Goal: Task Accomplishment & Management: Complete application form

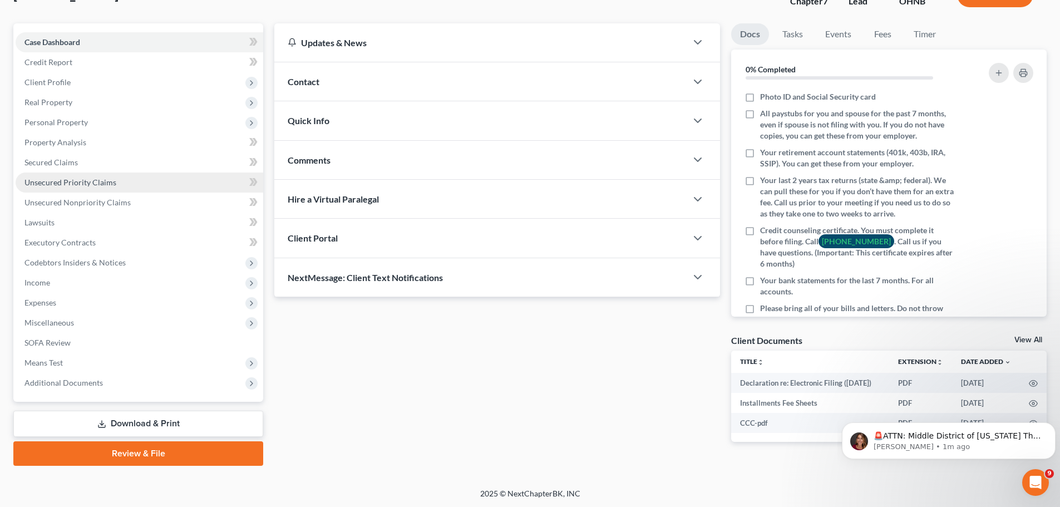
scroll to position [89, 0]
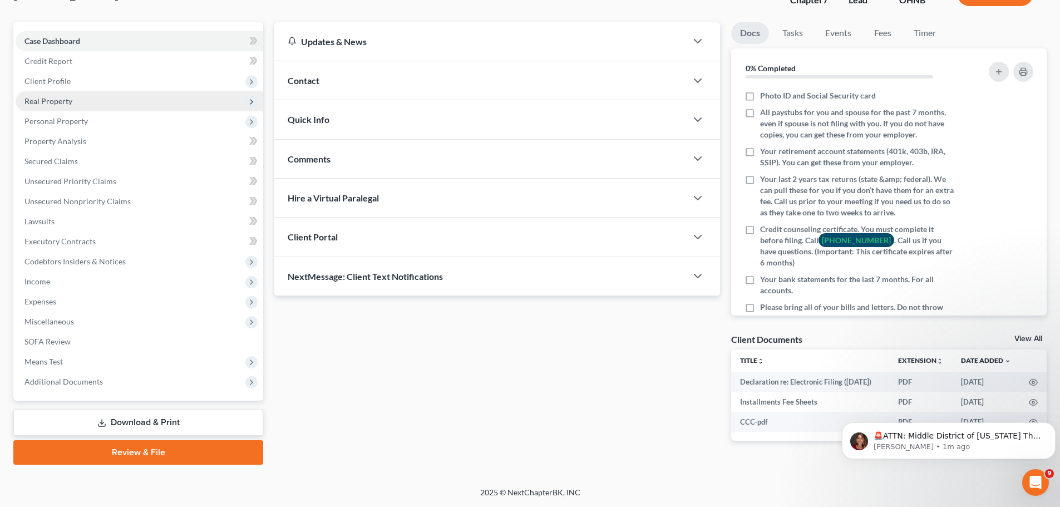
click at [56, 99] on span "Real Property" at bounding box center [48, 100] width 48 height 9
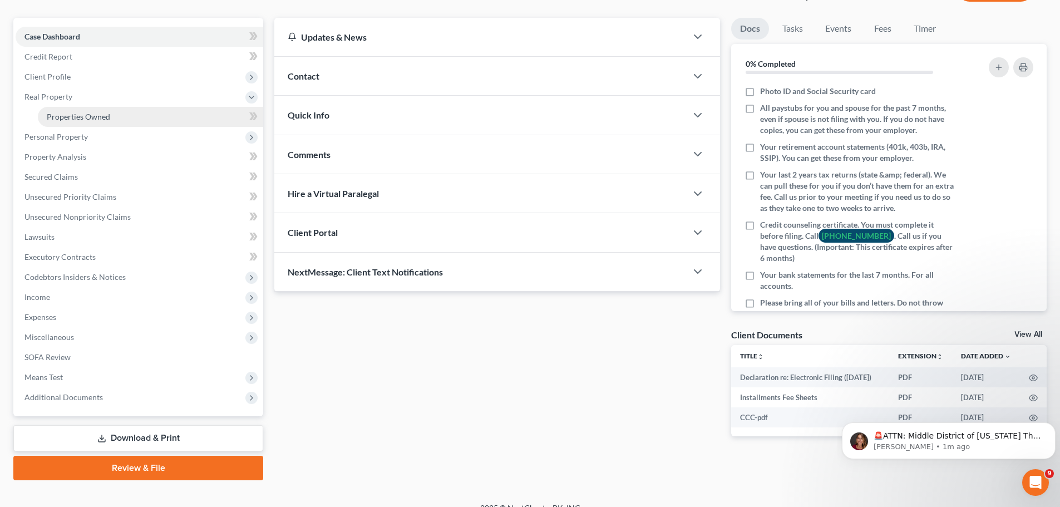
click at [57, 112] on span "Properties Owned" at bounding box center [78, 116] width 63 height 9
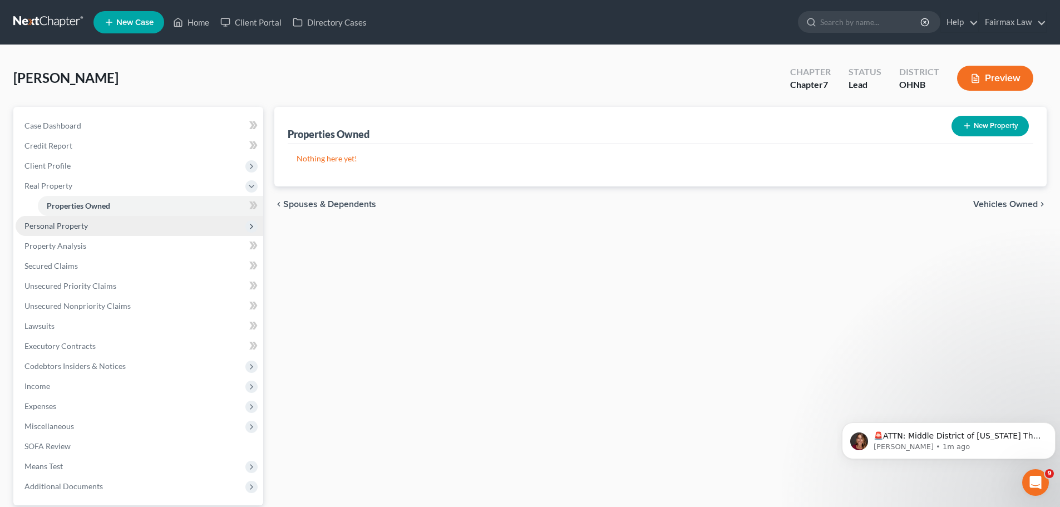
click at [88, 223] on span "Personal Property" at bounding box center [140, 226] width 248 height 20
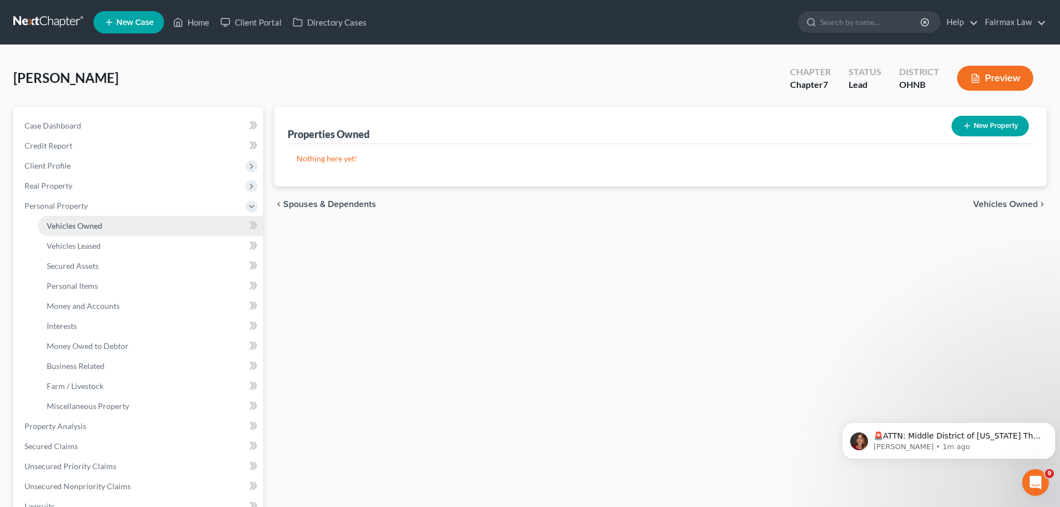
click at [86, 228] on span "Vehicles Owned" at bounding box center [75, 225] width 56 height 9
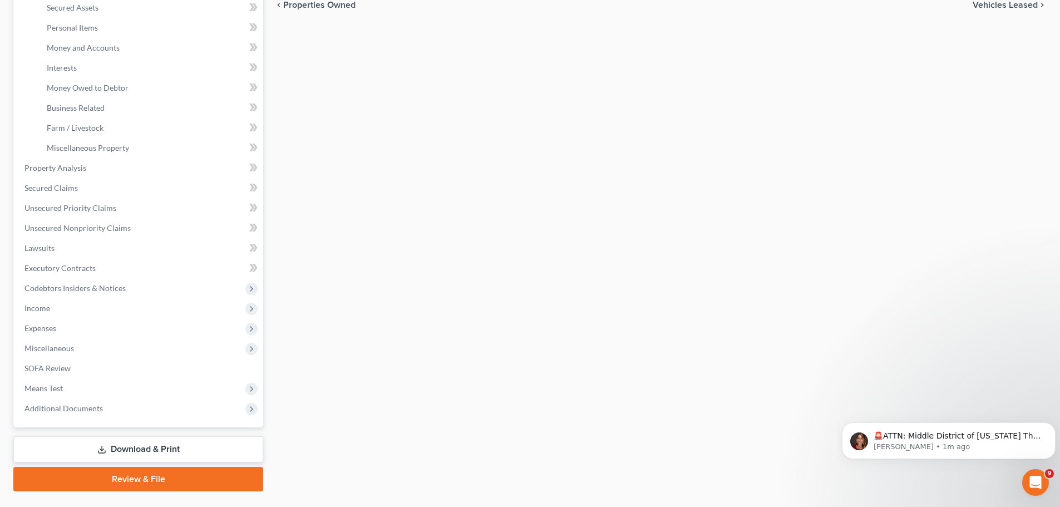
scroll to position [285, 0]
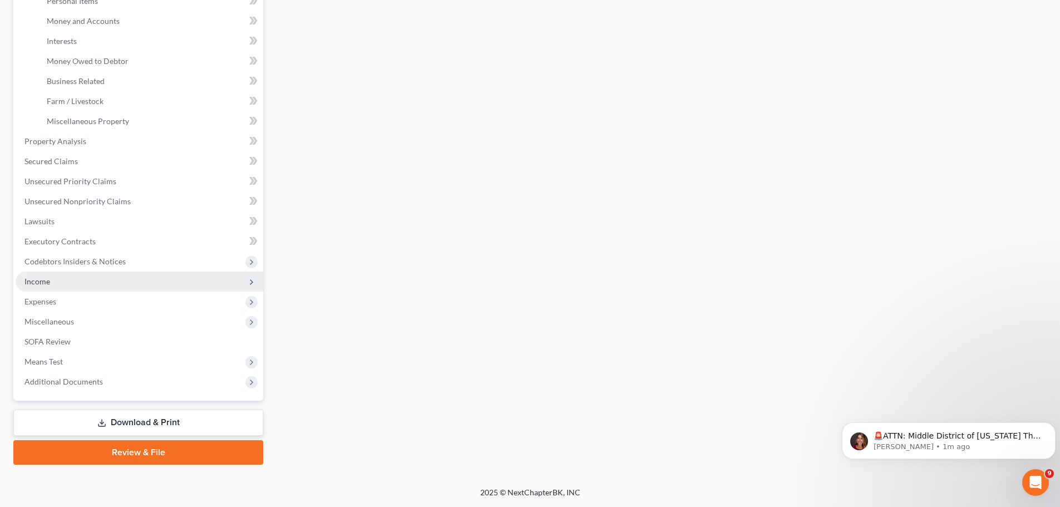
click at [48, 279] on span "Income" at bounding box center [37, 280] width 26 height 9
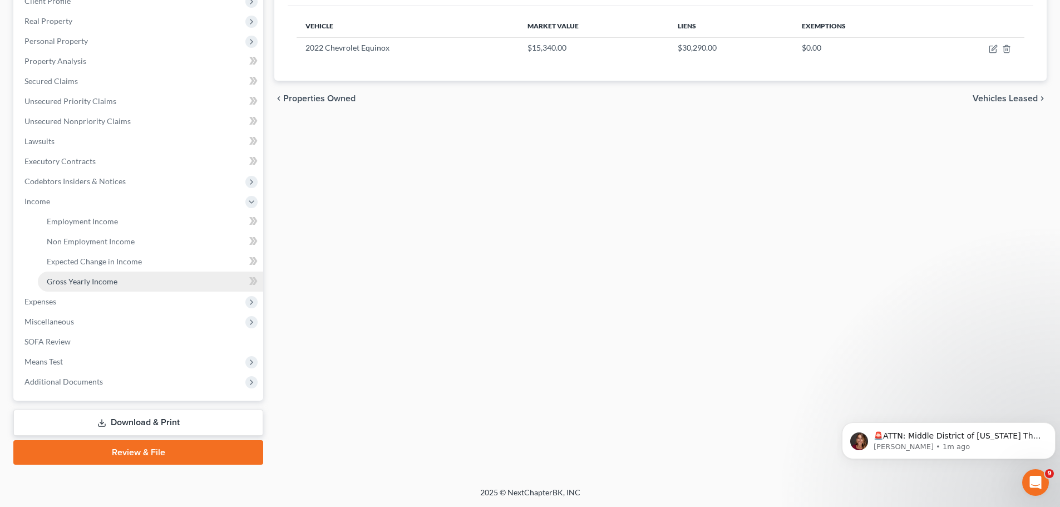
scroll to position [165, 0]
click at [55, 224] on span "Employment Income" at bounding box center [82, 220] width 71 height 9
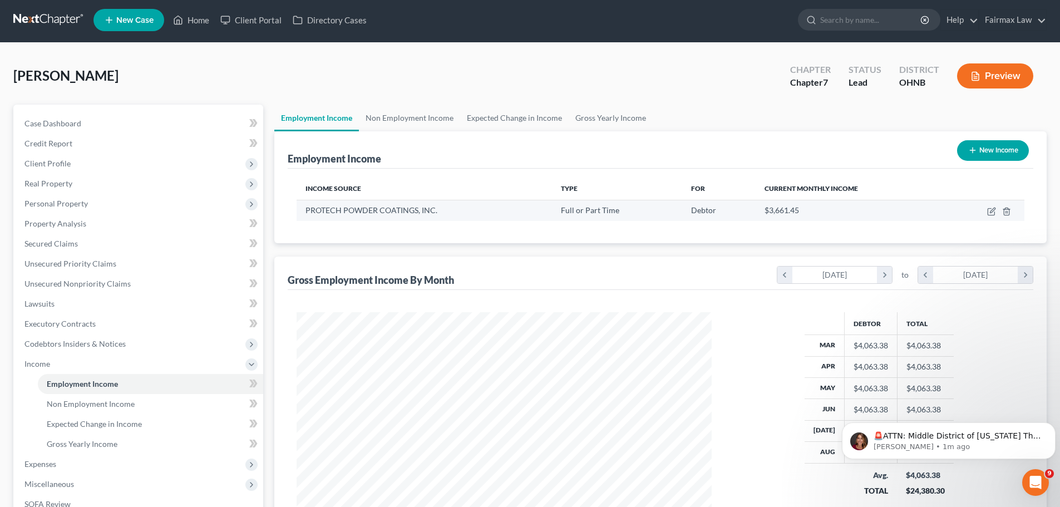
scroll to position [165, 0]
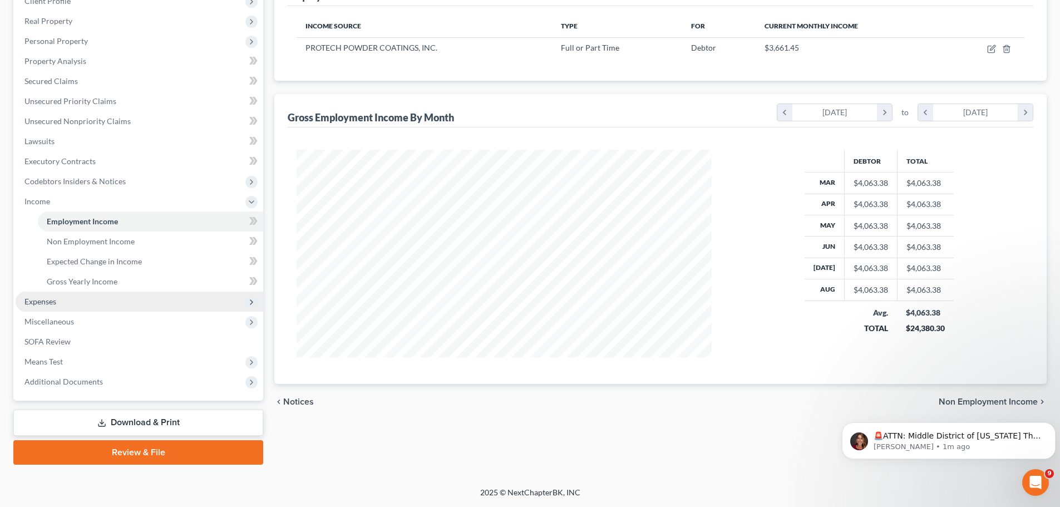
click at [40, 303] on span "Expenses" at bounding box center [40, 301] width 32 height 9
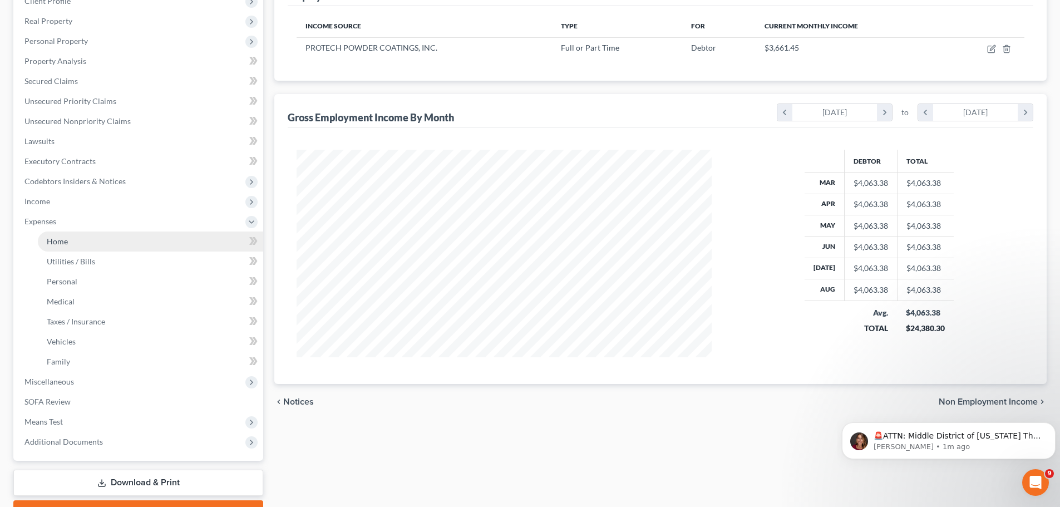
click at [65, 244] on span "Home" at bounding box center [57, 240] width 21 height 9
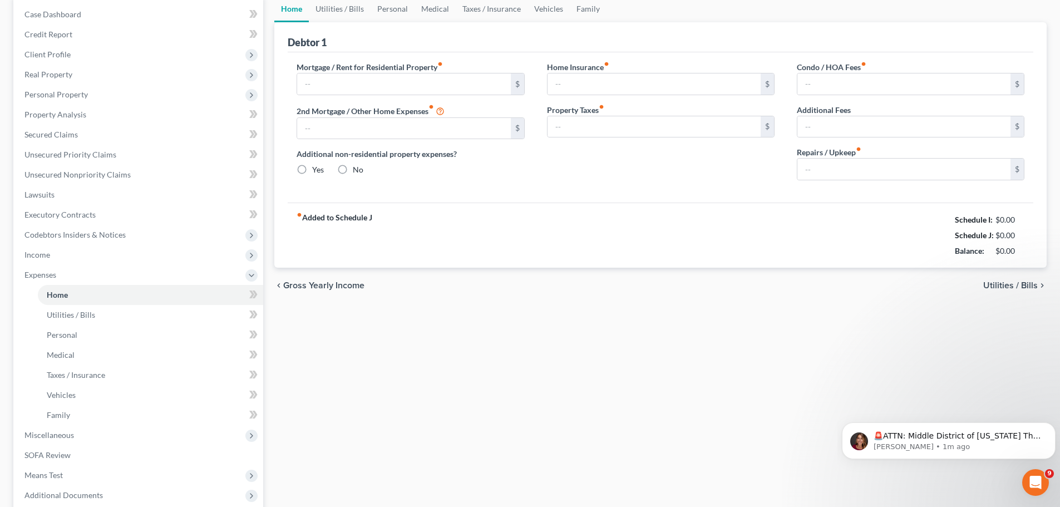
type input "1,040.00"
type input "0.00"
radio input "true"
type input "20.00"
type input "0.00"
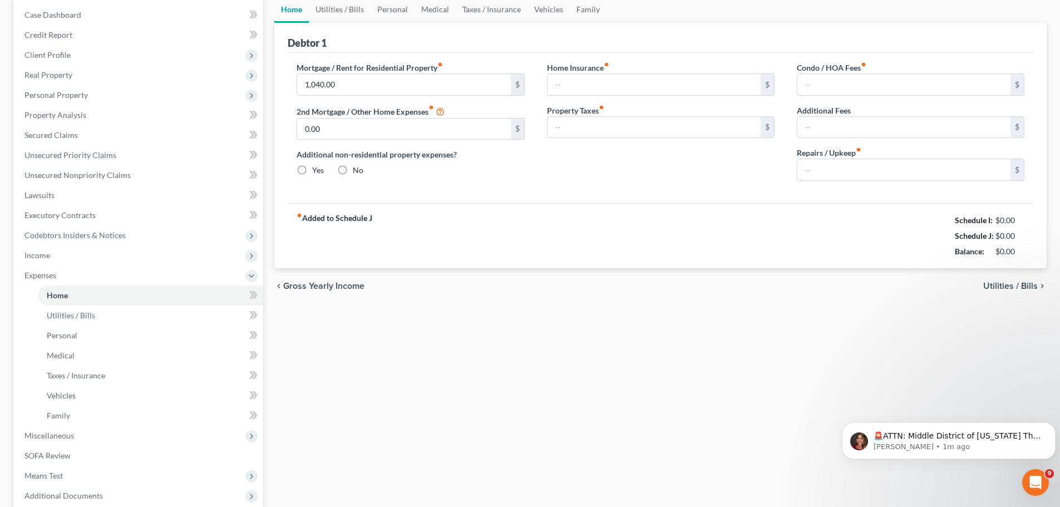
type input "0.00"
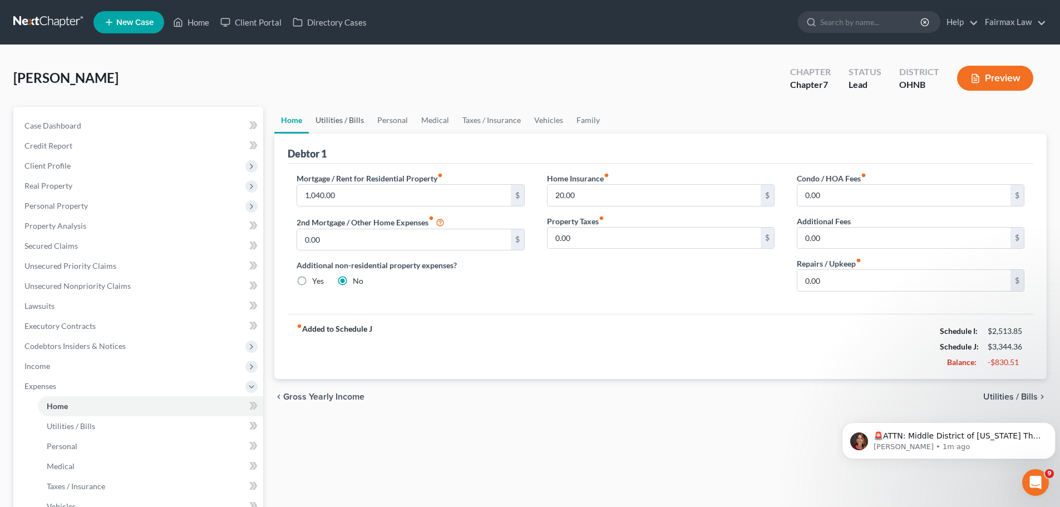
click at [321, 127] on link "Utilities / Bills" at bounding box center [340, 120] width 62 height 27
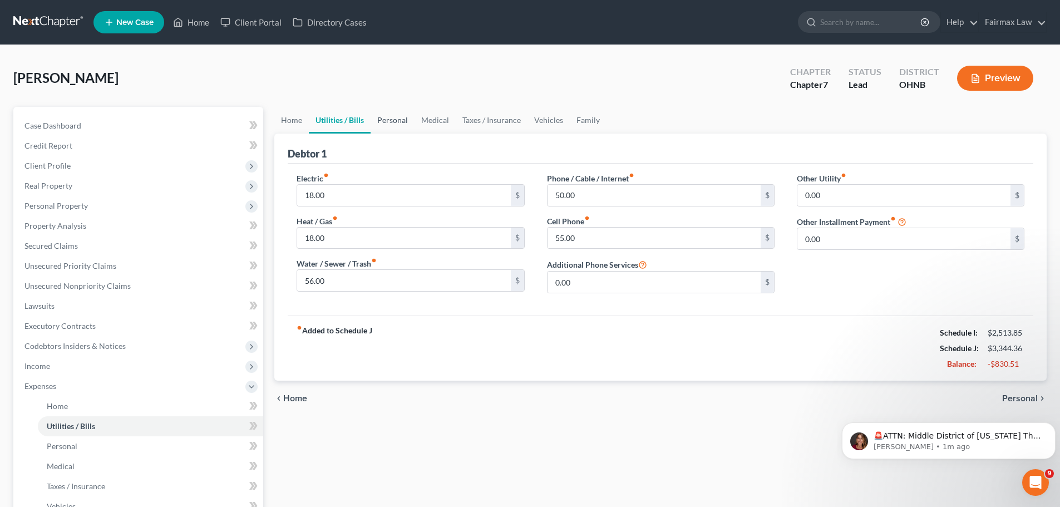
click at [393, 121] on link "Personal" at bounding box center [392, 120] width 44 height 27
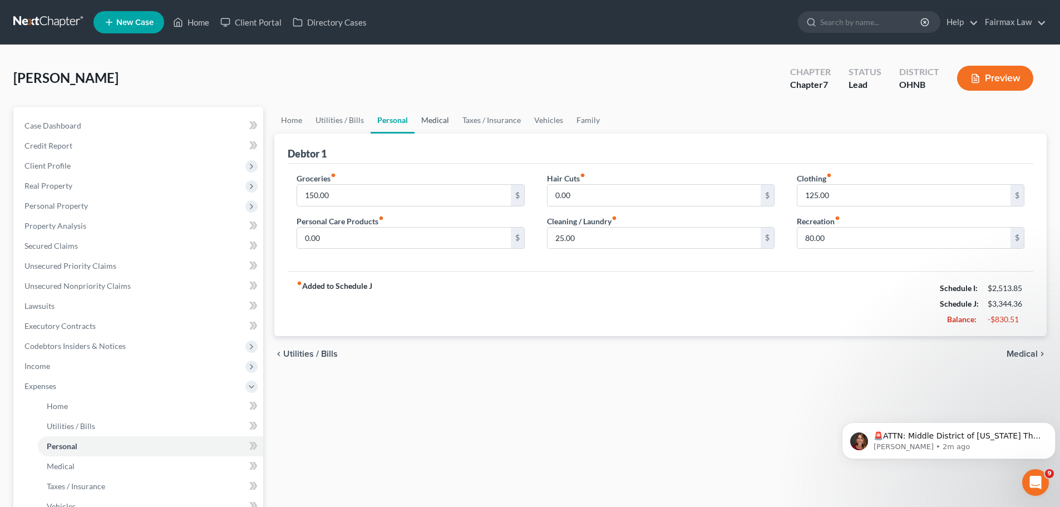
click at [431, 126] on link "Medical" at bounding box center [434, 120] width 41 height 27
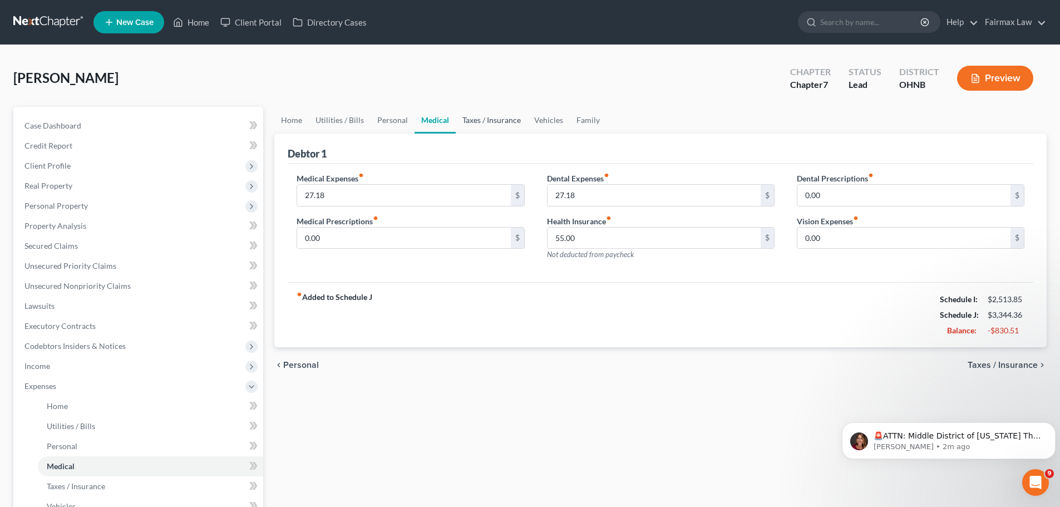
click at [466, 118] on link "Taxes / Insurance" at bounding box center [492, 120] width 72 height 27
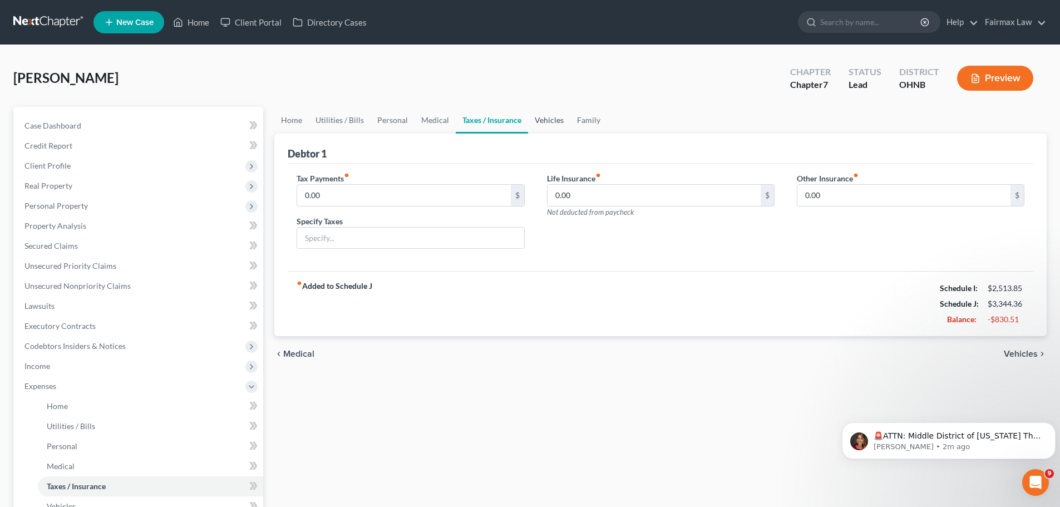
click at [531, 126] on link "Vehicles" at bounding box center [549, 120] width 42 height 27
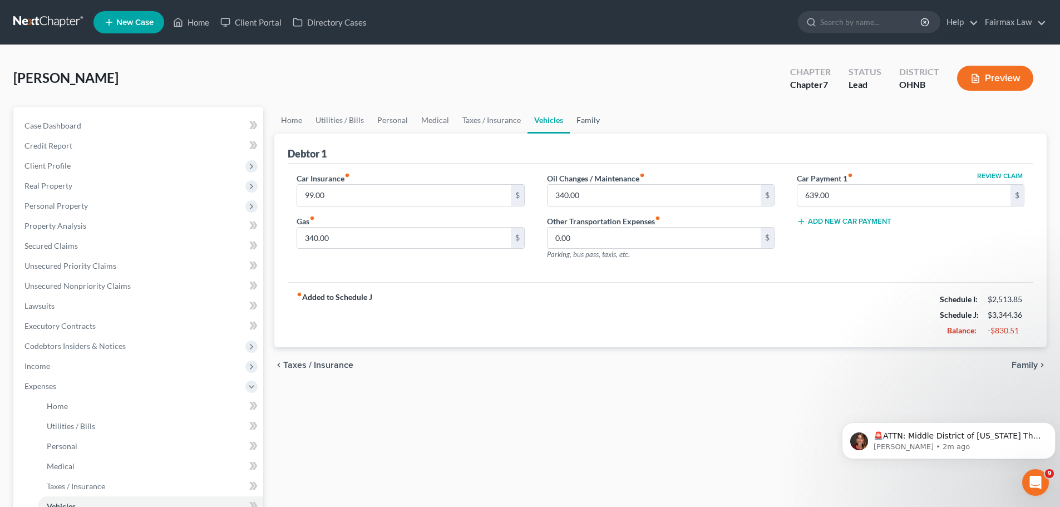
click at [571, 120] on link "Family" at bounding box center [588, 120] width 37 height 27
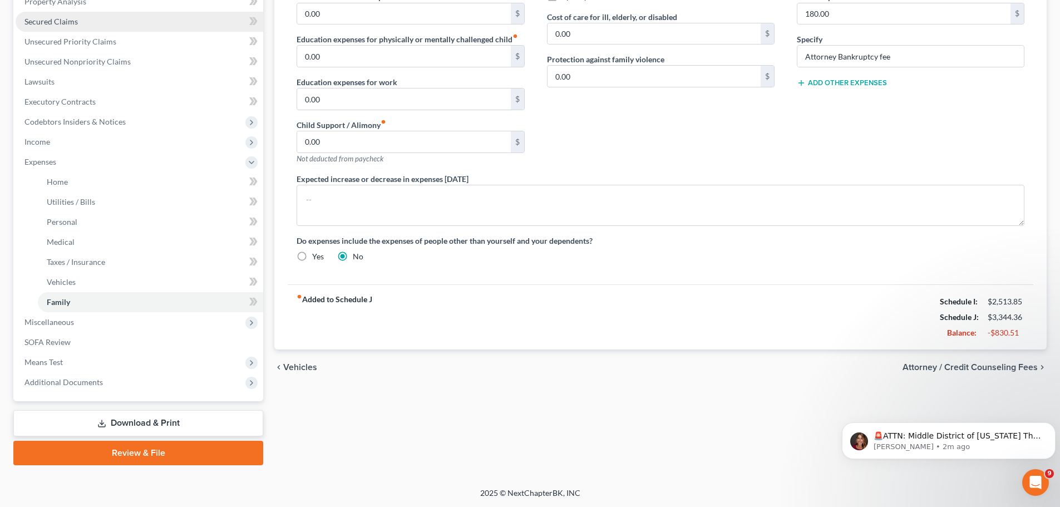
scroll to position [225, 0]
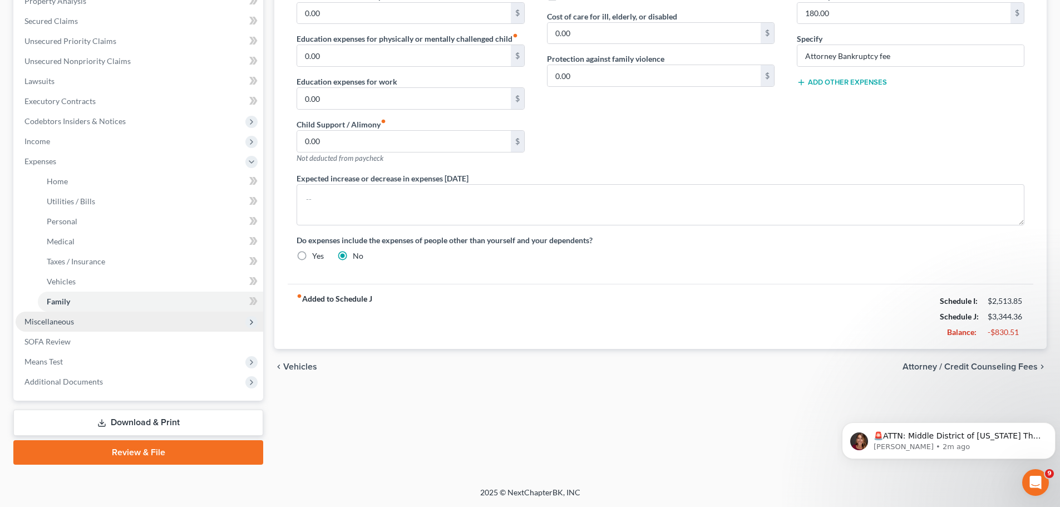
click at [86, 319] on span "Miscellaneous" at bounding box center [140, 322] width 248 height 20
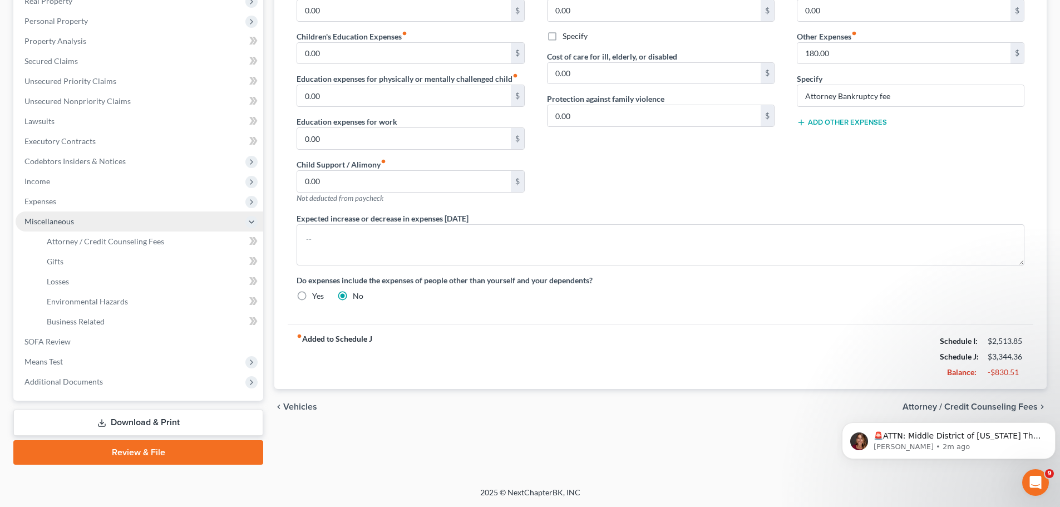
scroll to position [185, 0]
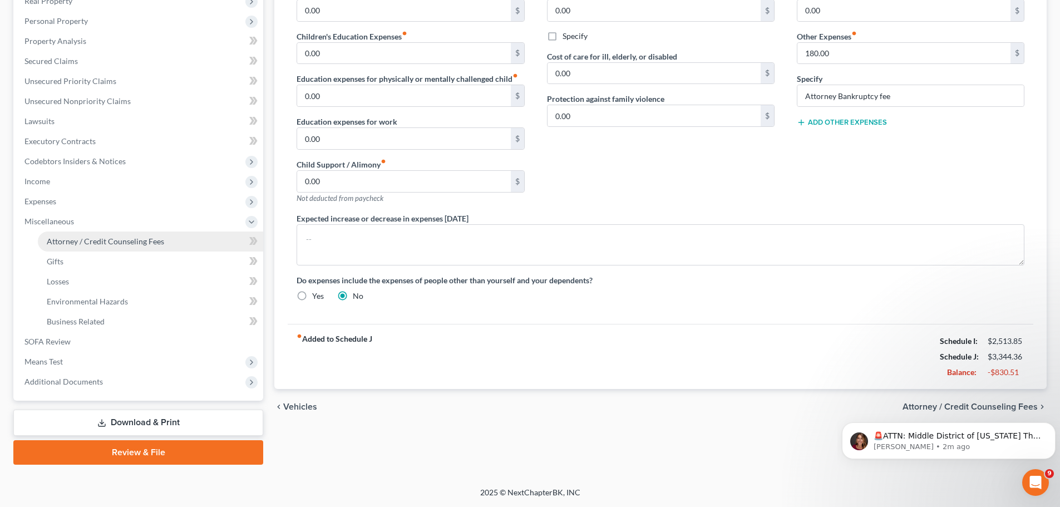
click at [97, 239] on span "Attorney / Credit Counseling Fees" at bounding box center [105, 240] width 117 height 9
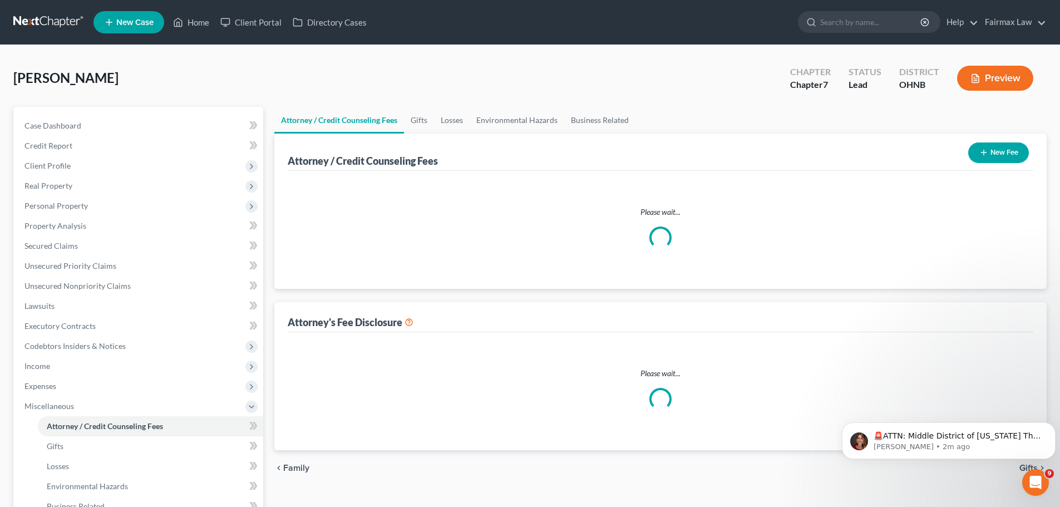
select select "1"
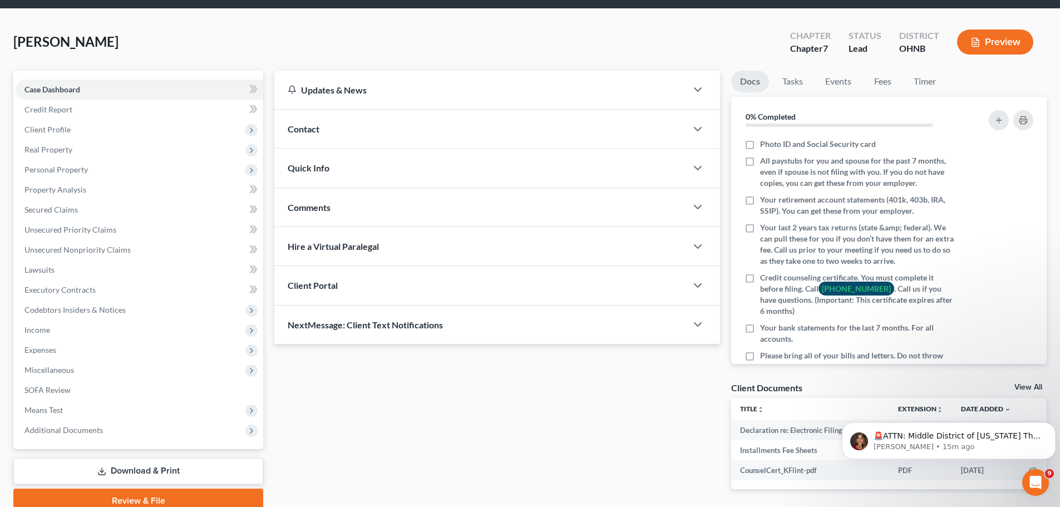
scroll to position [56, 0]
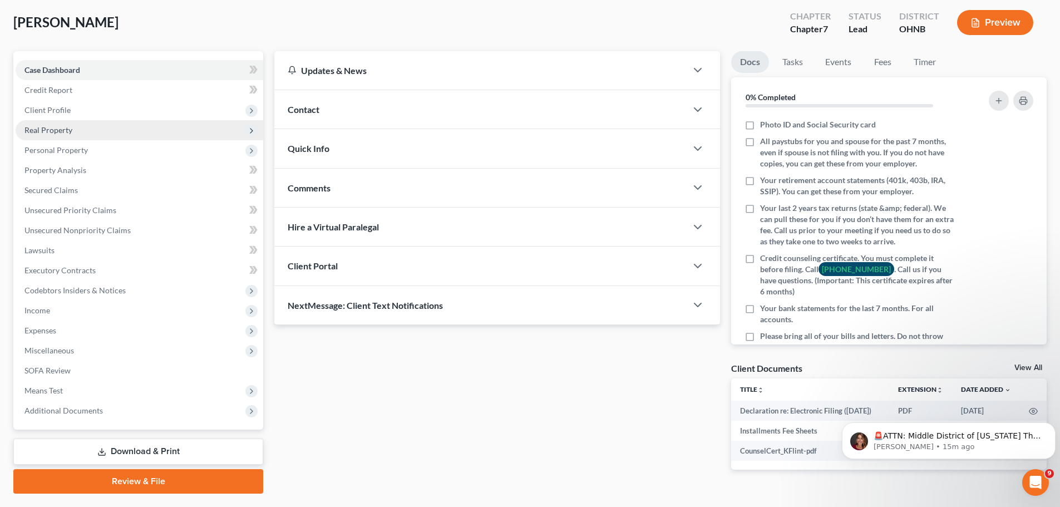
click at [60, 125] on span "Real Property" at bounding box center [48, 129] width 48 height 9
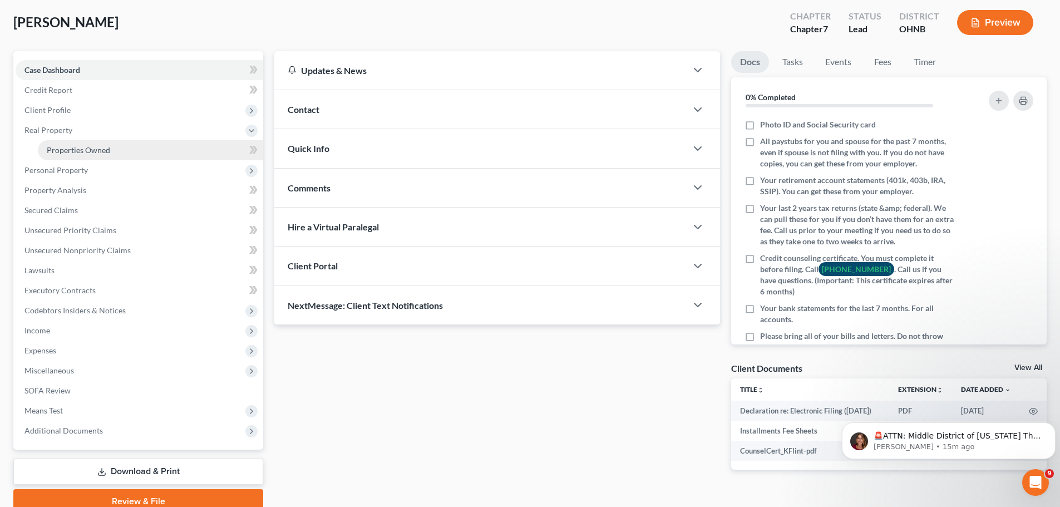
click at [67, 144] on link "Properties Owned" at bounding box center [150, 150] width 225 height 20
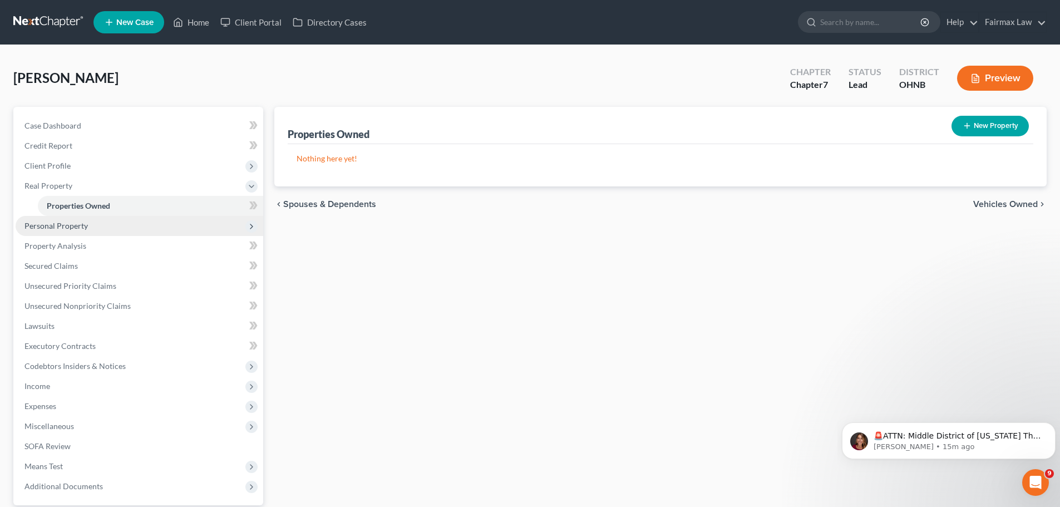
click at [62, 225] on span "Personal Property" at bounding box center [55, 225] width 63 height 9
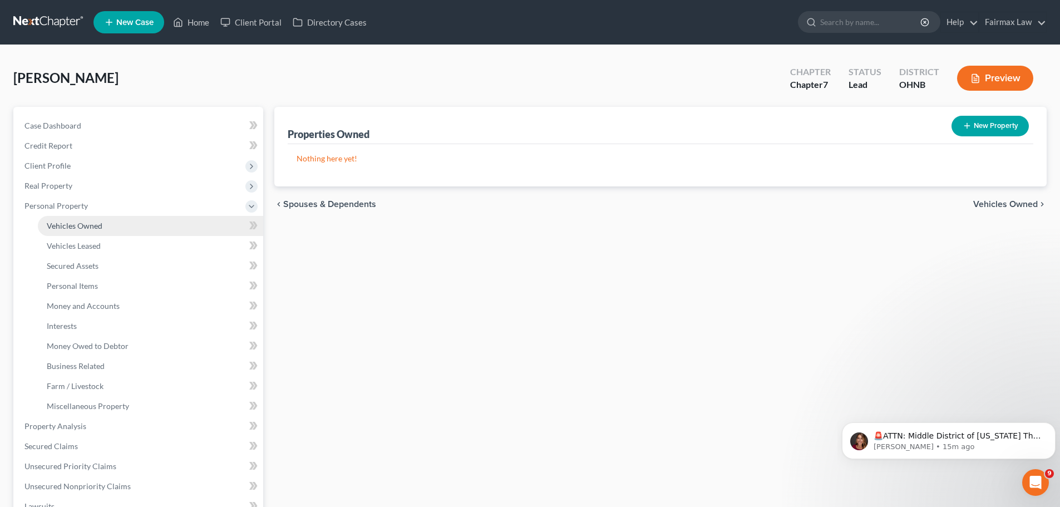
click at [63, 232] on link "Vehicles Owned" at bounding box center [150, 226] width 225 height 20
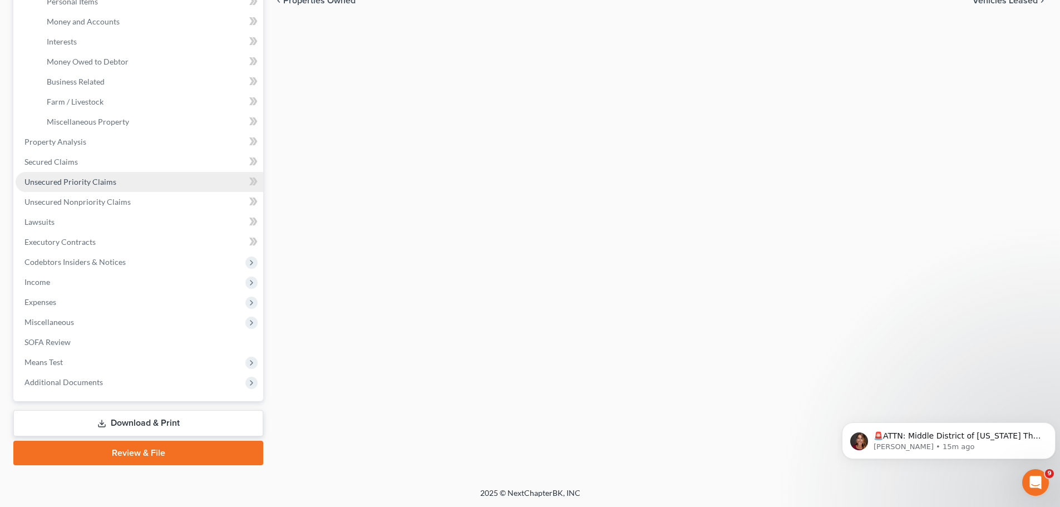
scroll to position [285, 0]
click at [57, 274] on span "Income" at bounding box center [140, 281] width 248 height 20
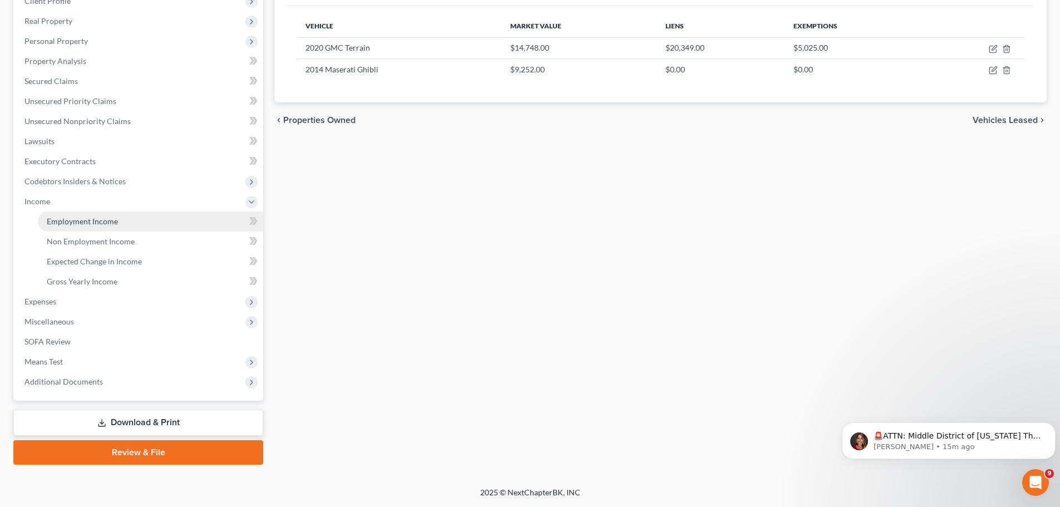
click at [65, 230] on link "Employment Income" at bounding box center [150, 221] width 225 height 20
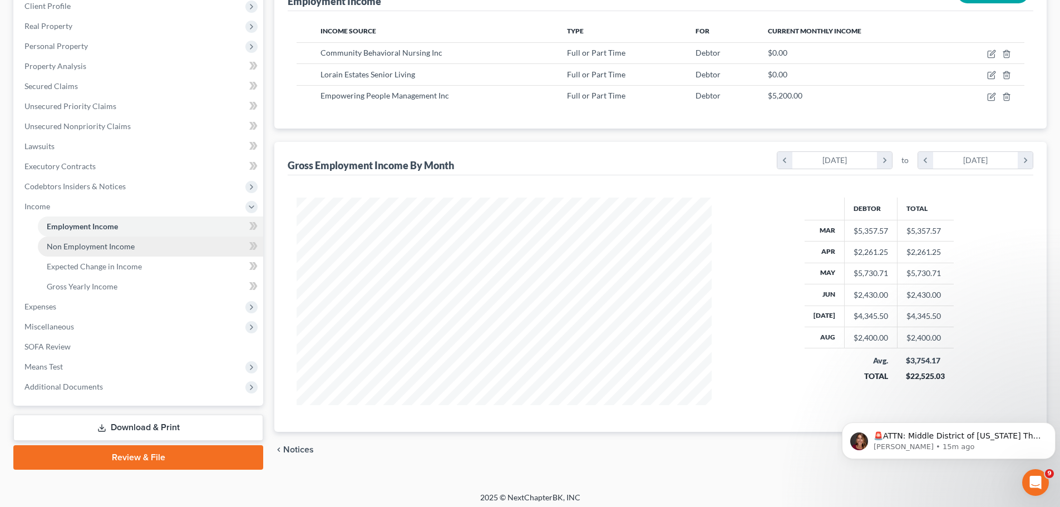
scroll to position [165, 0]
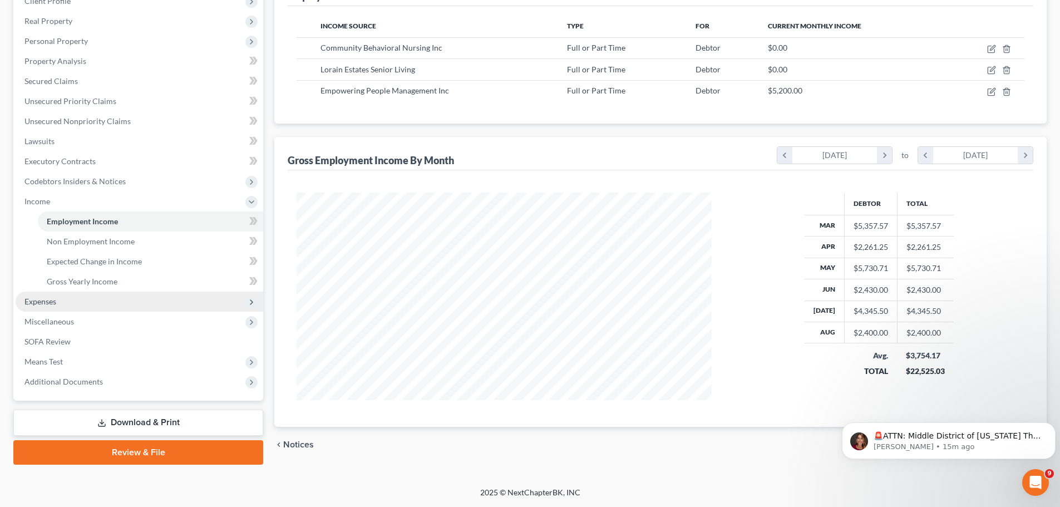
click at [56, 309] on span "Expenses" at bounding box center [140, 301] width 248 height 20
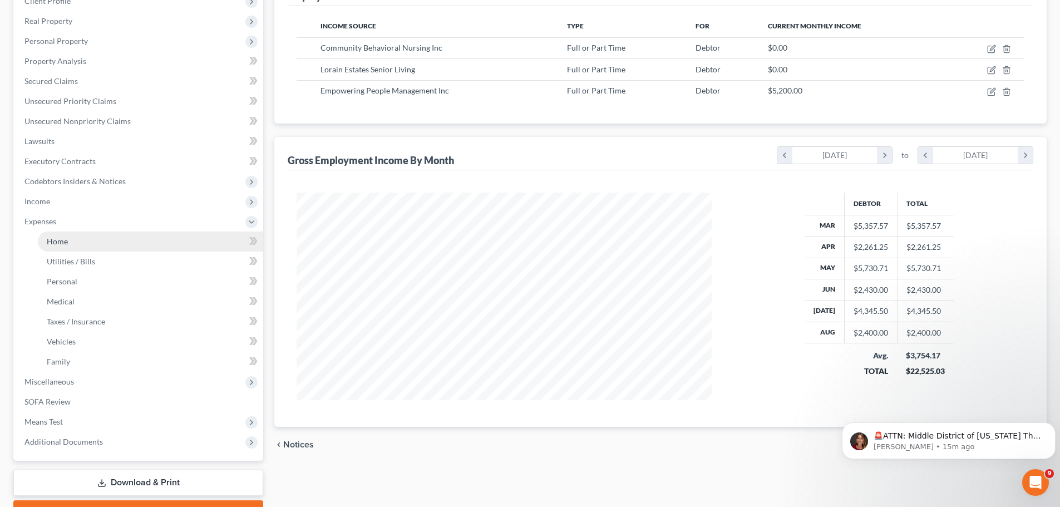
click at [88, 244] on link "Home" at bounding box center [150, 241] width 225 height 20
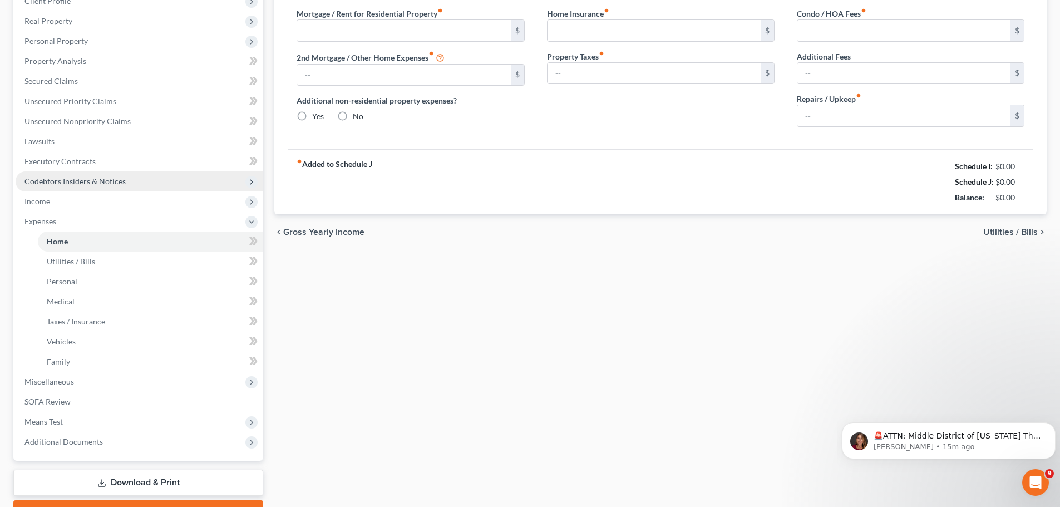
type input "1,088.00"
type input "0.00"
radio input "true"
type input "0.00"
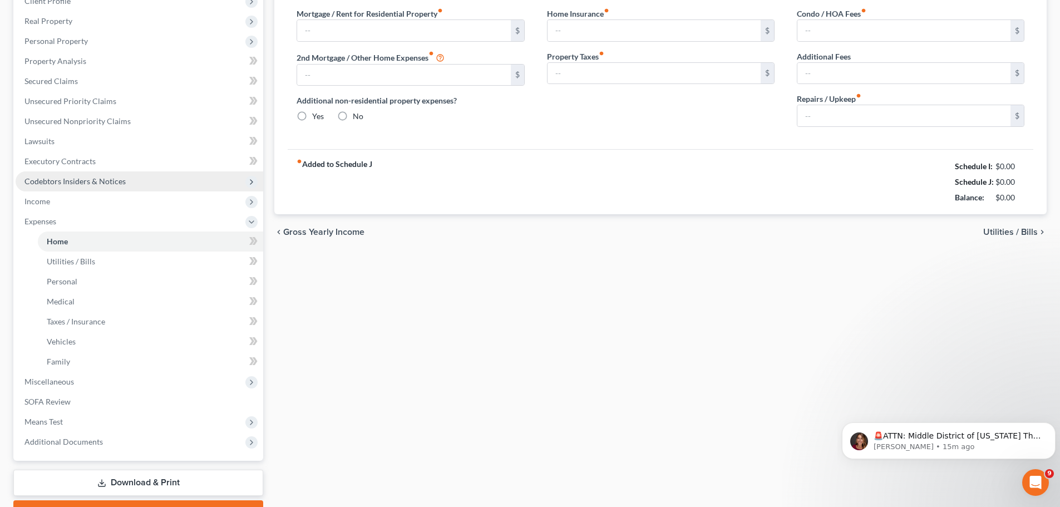
type input "0.00"
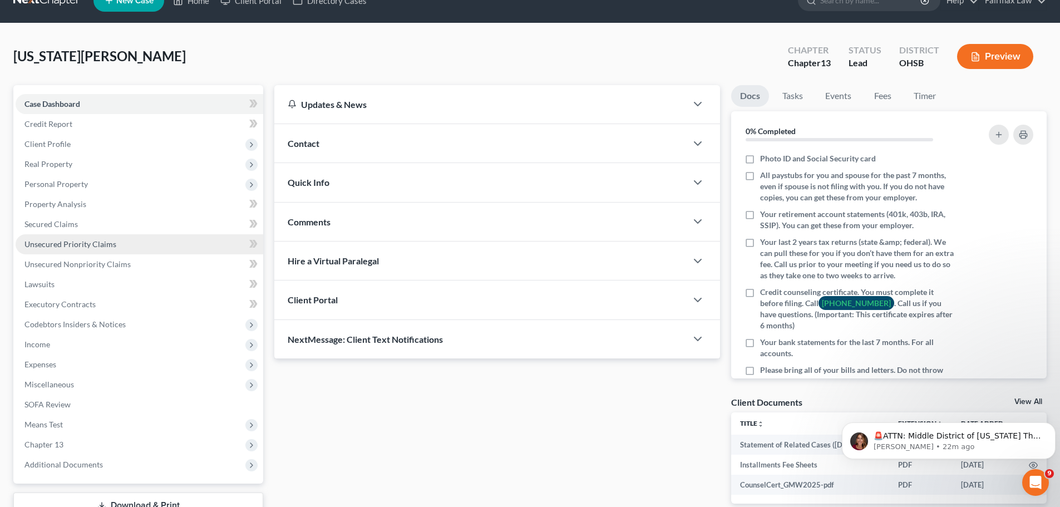
scroll to position [105, 0]
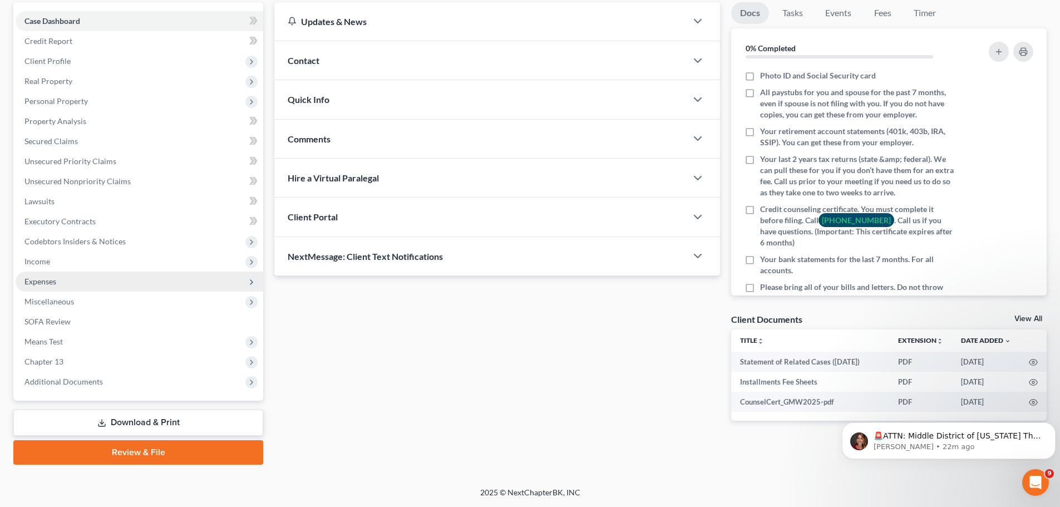
click at [51, 278] on span "Expenses" at bounding box center [40, 280] width 32 height 9
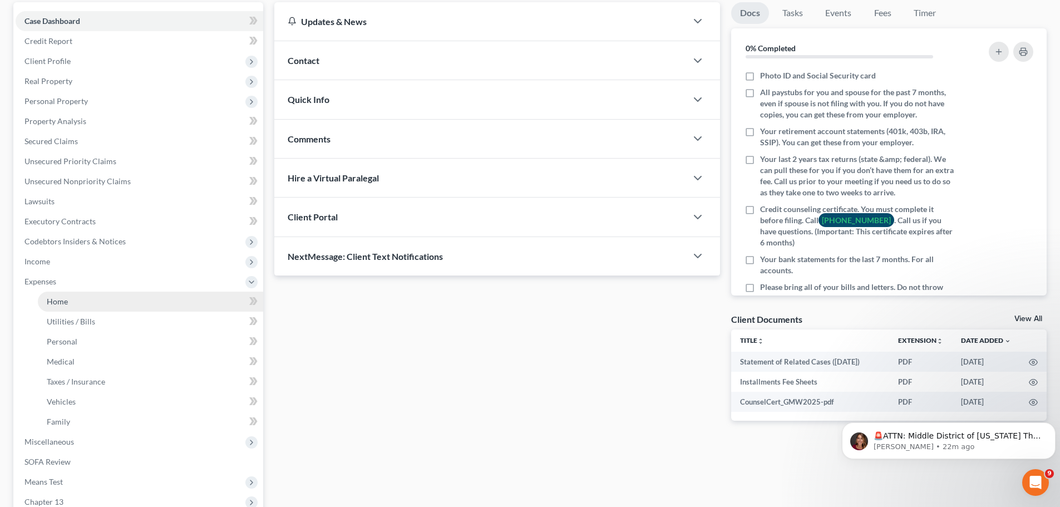
click at [70, 297] on link "Home" at bounding box center [150, 301] width 225 height 20
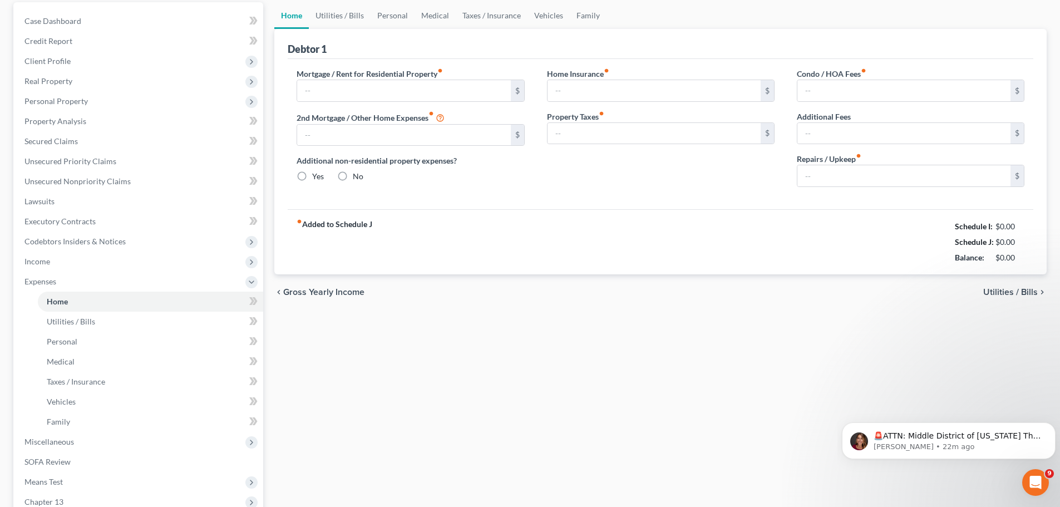
scroll to position [37, 0]
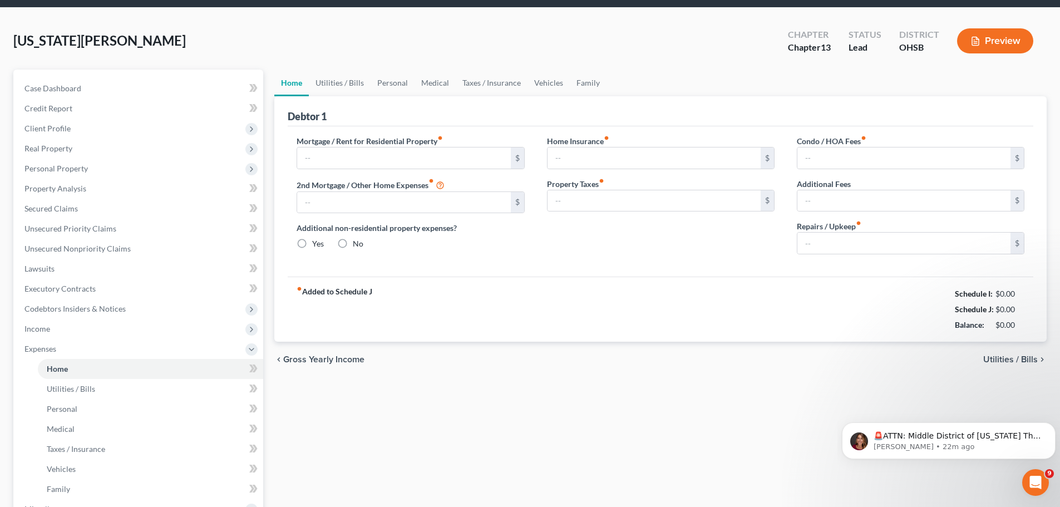
type input "1,200.72"
type input "0.00"
radio input "true"
type input "0.00"
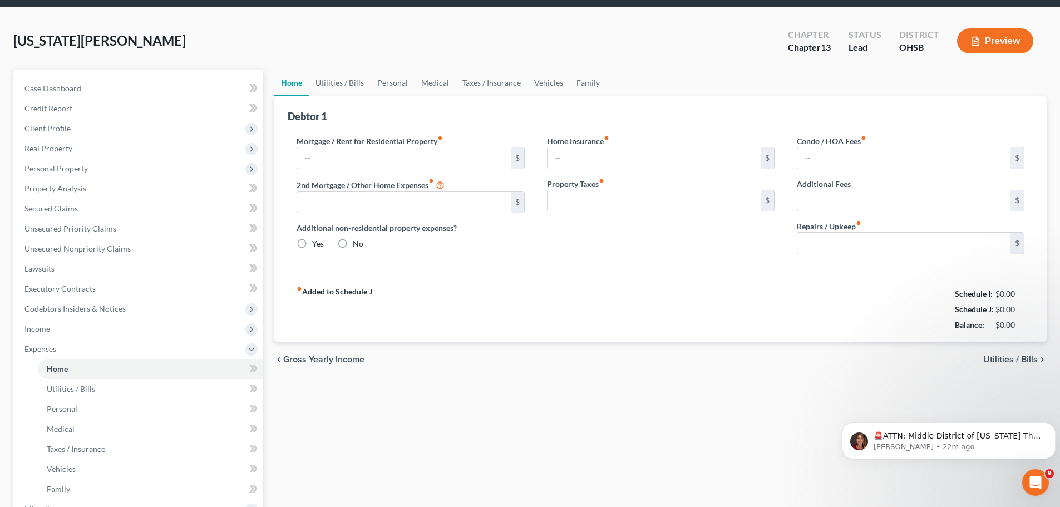
type input "0.00"
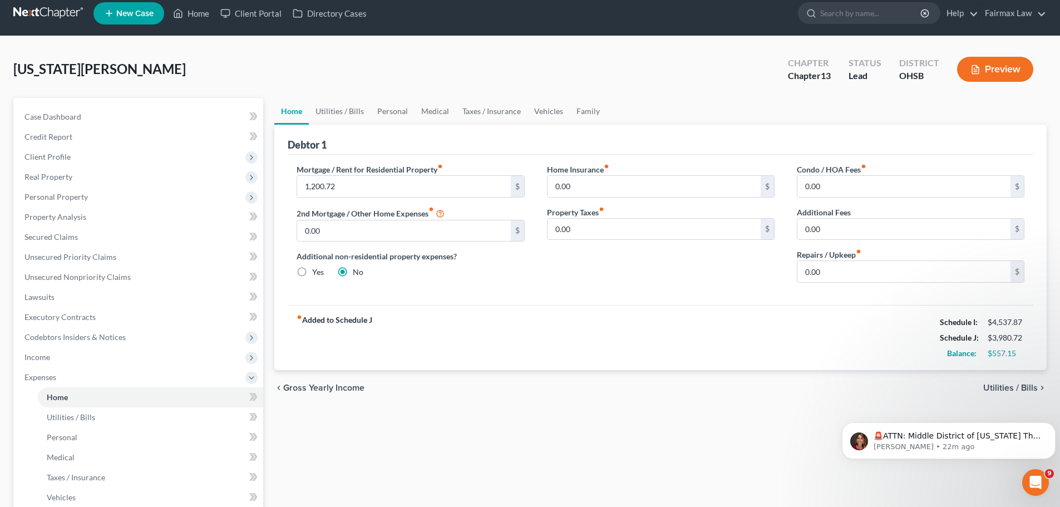
scroll to position [0, 0]
